Goal: Check status: Check status

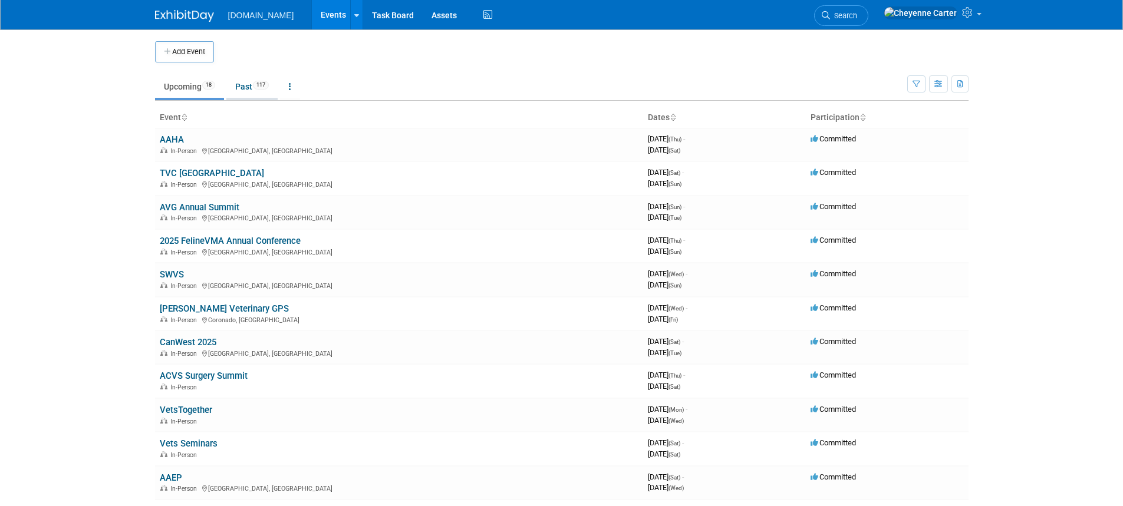
click at [265, 91] on link "Past 117" at bounding box center [251, 86] width 51 height 22
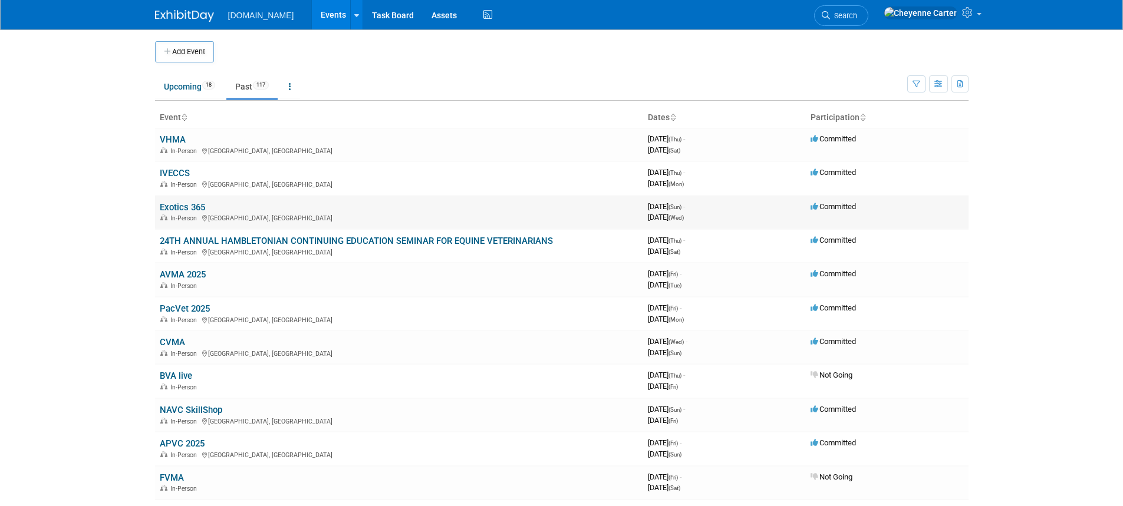
click at [186, 211] on link "Exotics 365" at bounding box center [182, 207] width 45 height 11
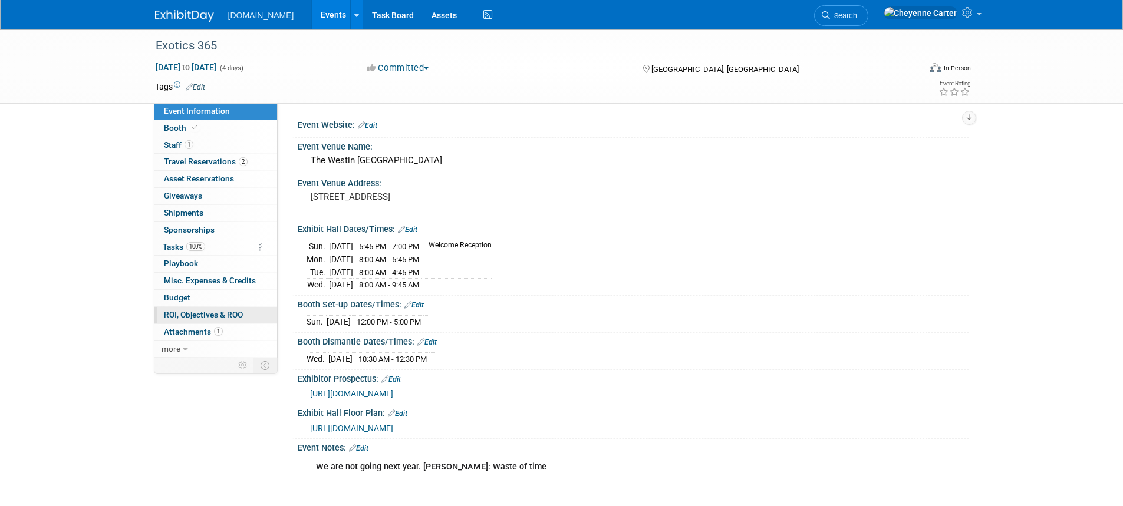
click at [187, 318] on span "ROI, Objectives & ROO 0" at bounding box center [203, 314] width 79 height 9
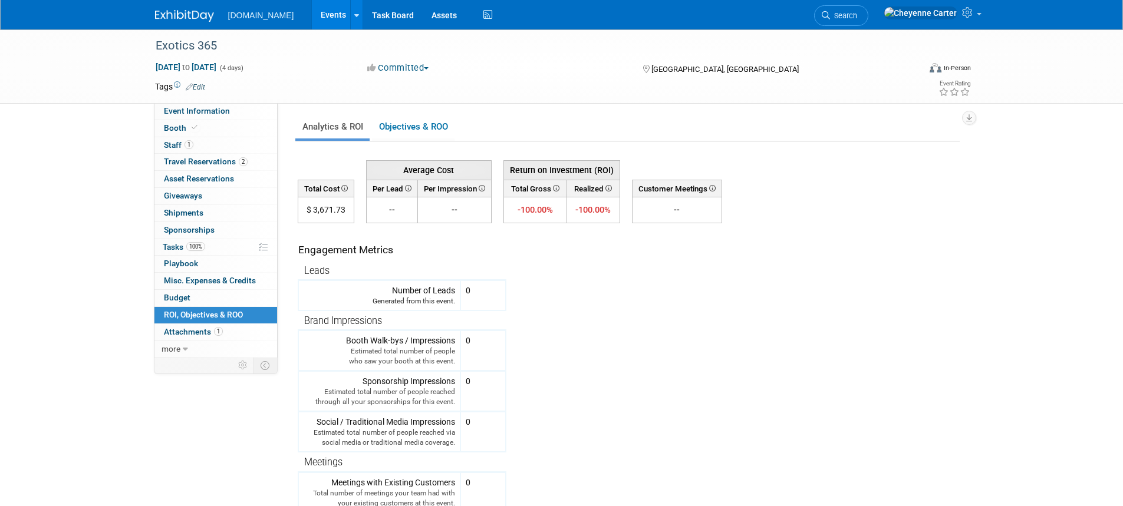
click at [171, 14] on img at bounding box center [184, 16] width 59 height 12
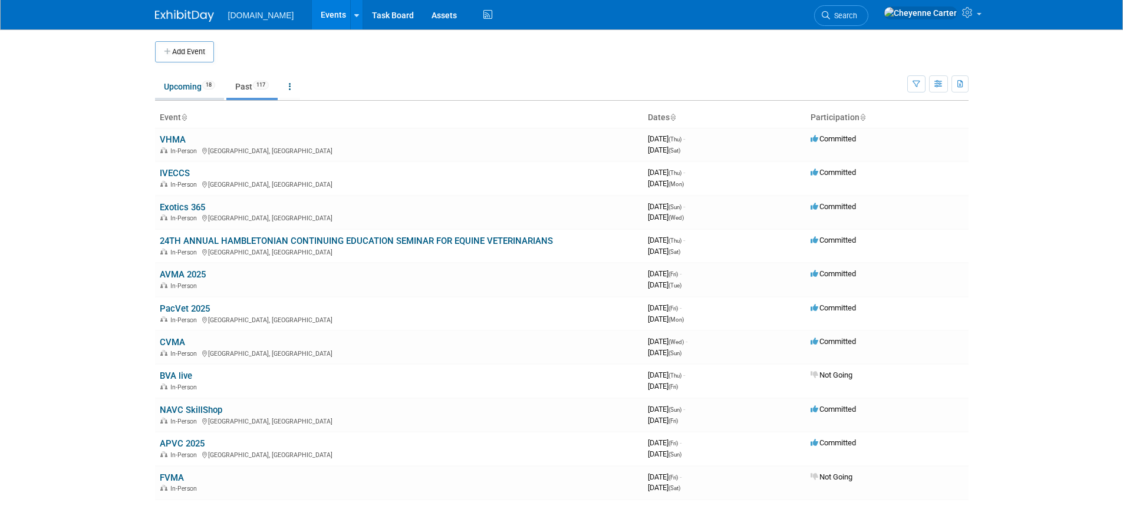
click at [183, 88] on link "Upcoming 18" at bounding box center [189, 86] width 69 height 22
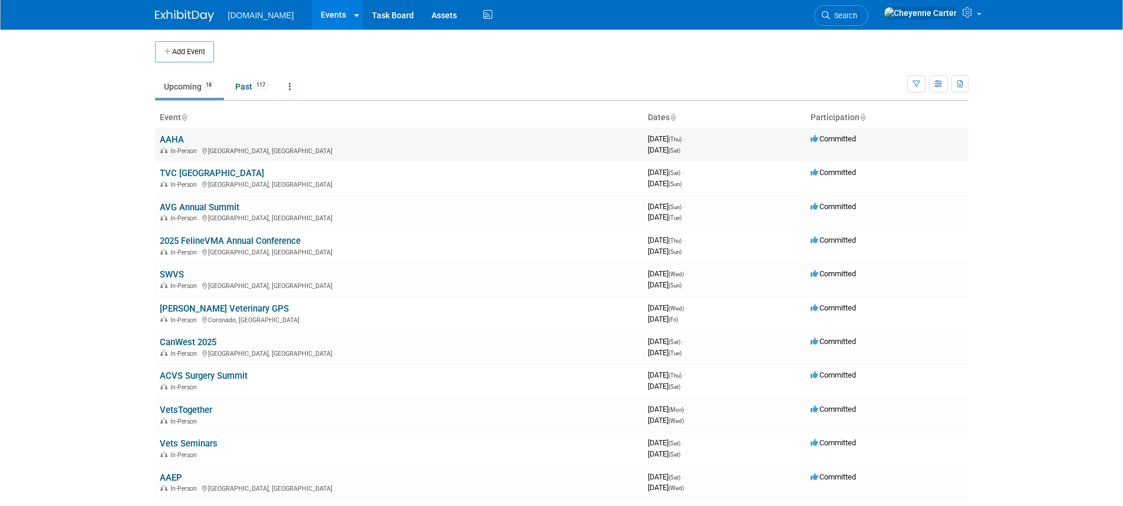
click at [176, 139] on link "AAHA" at bounding box center [172, 139] width 24 height 11
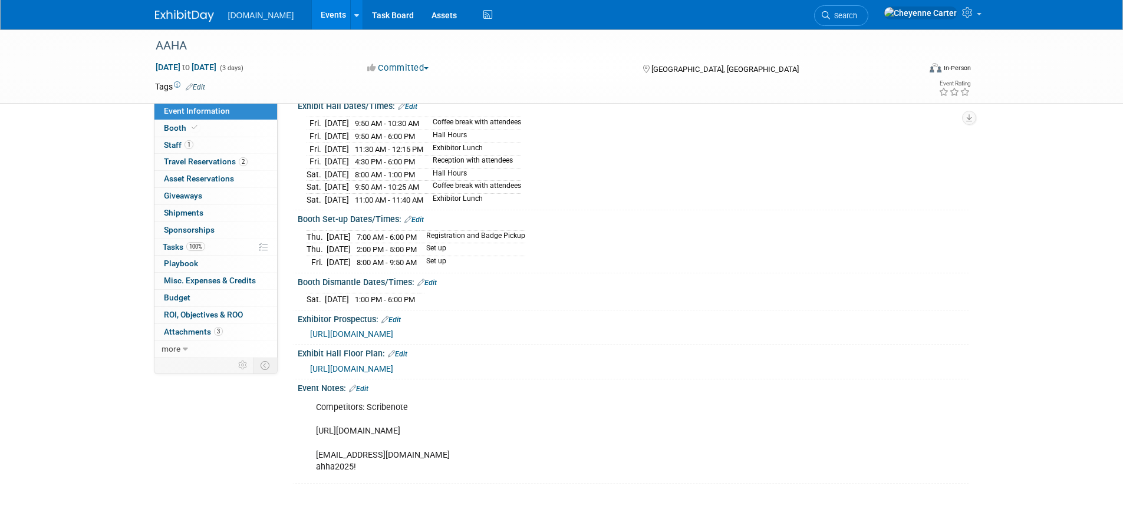
scroll to position [236, 0]
